Goal: Information Seeking & Learning: Learn about a topic

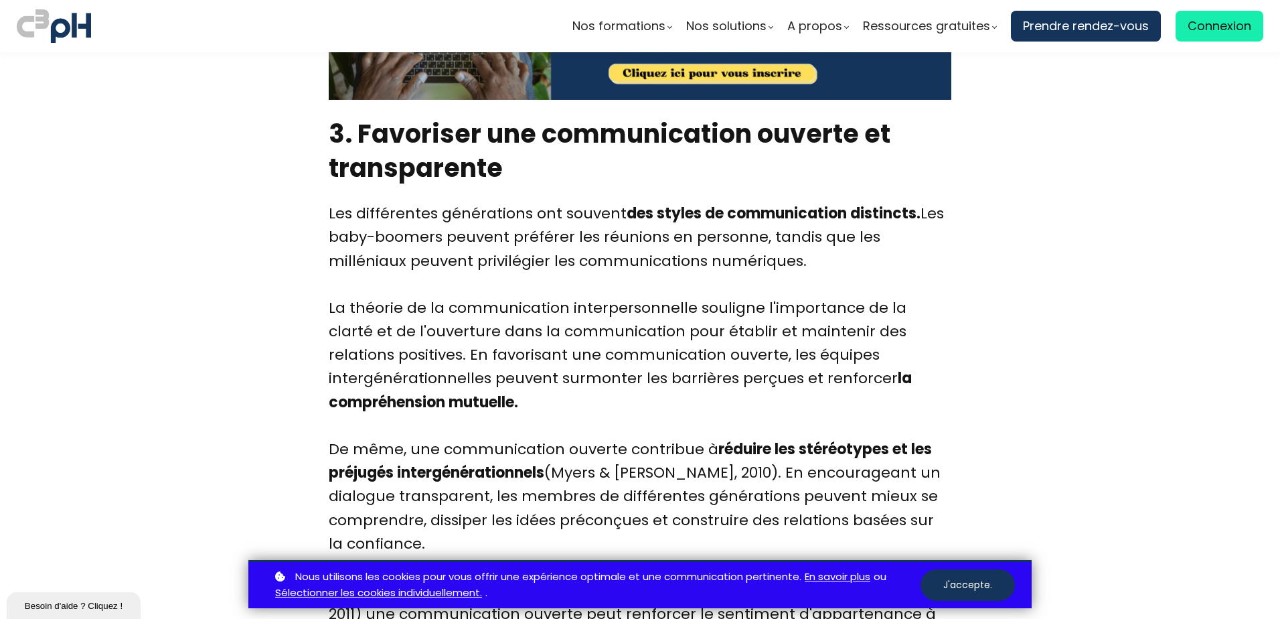
scroll to position [3517, 0]
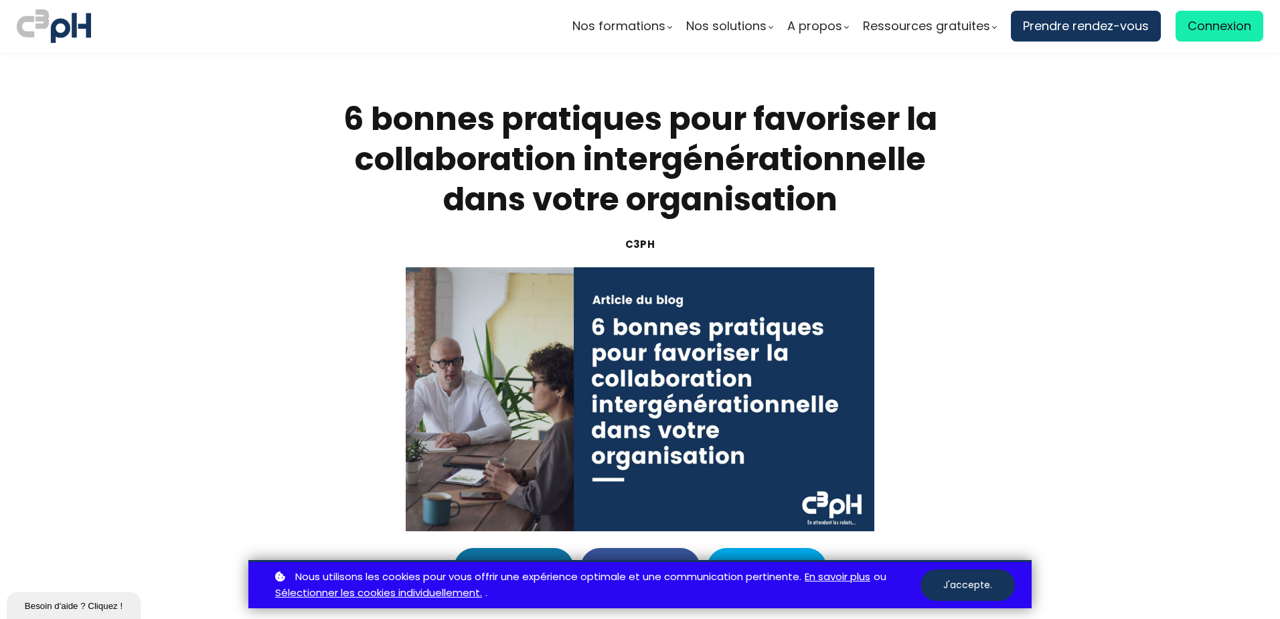
scroll to position [3517, 0]
